Goal: Task Accomplishment & Management: Complete application form

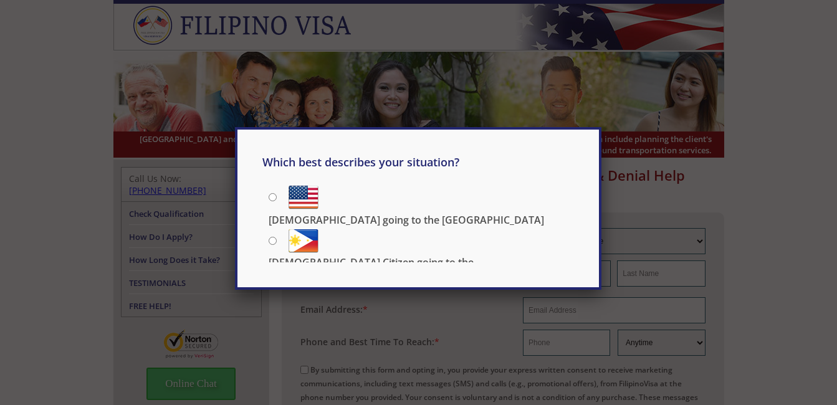
click at [273, 198] on input "[DEMOGRAPHIC_DATA] going to the [GEOGRAPHIC_DATA]" at bounding box center [272, 197] width 8 height 8
radio input "true"
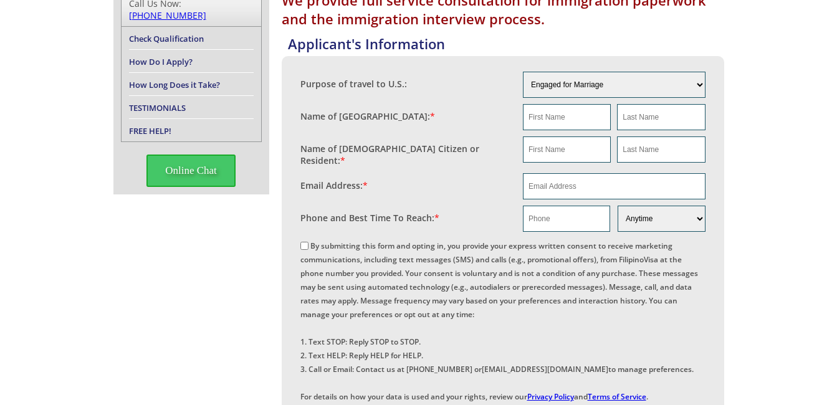
scroll to position [187, 0]
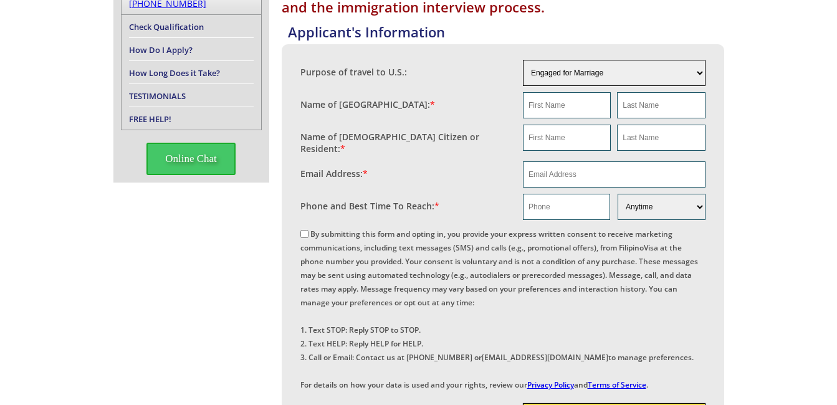
click at [699, 73] on select "Engaged for Marriage Already Married to [DEMOGRAPHIC_DATA] Citizen / Resident F…" at bounding box center [614, 73] width 183 height 26
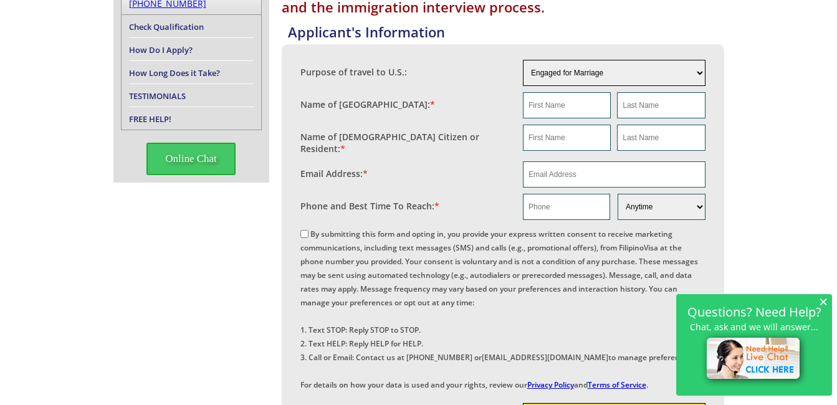
select select "other"
click at [523, 60] on select "Engaged for Marriage Already Married to [DEMOGRAPHIC_DATA] Citizen / Resident F…" at bounding box center [614, 73] width 183 height 26
click at [701, 72] on select "Engaged for Marriage Already Married to [DEMOGRAPHIC_DATA] Citizen / Resident F…" at bounding box center [614, 73] width 183 height 26
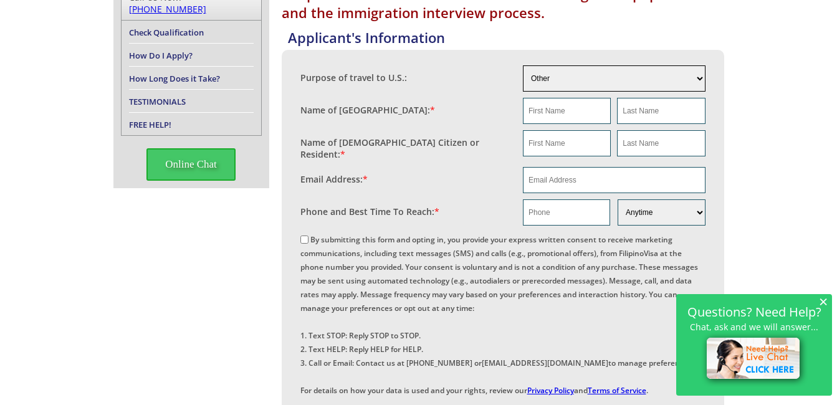
scroll to position [0, 0]
